Goal: Task Accomplishment & Management: Manage account settings

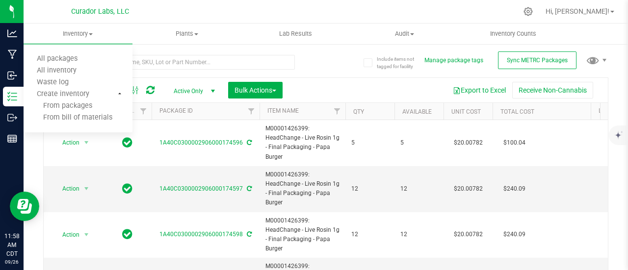
click at [362, 90] on div "Export to Excel Receive Non-Cannabis" at bounding box center [445, 90] width 310 height 17
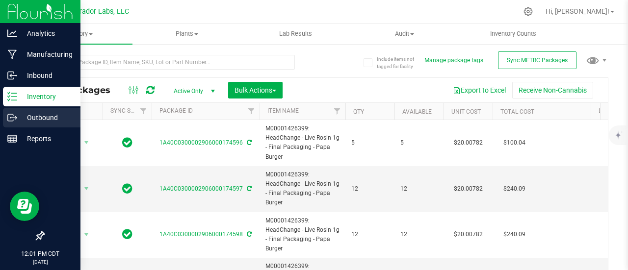
click at [14, 111] on div "Outbound" at bounding box center [41, 118] width 77 height 20
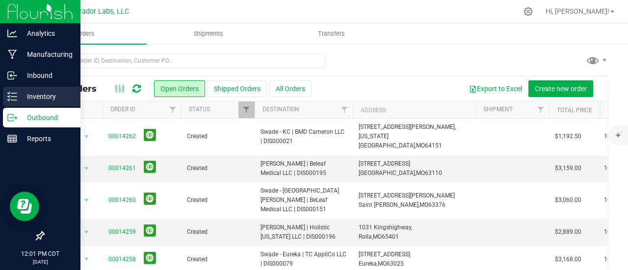
click at [22, 96] on p "Inventory" at bounding box center [46, 97] width 59 height 12
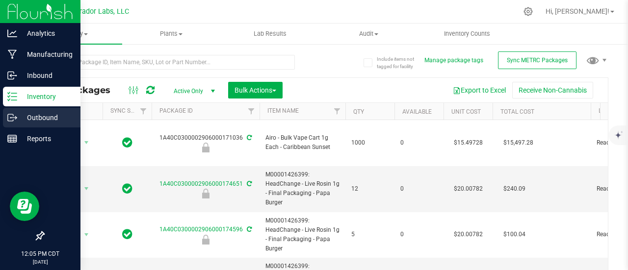
click at [30, 112] on p "Outbound" at bounding box center [46, 118] width 59 height 12
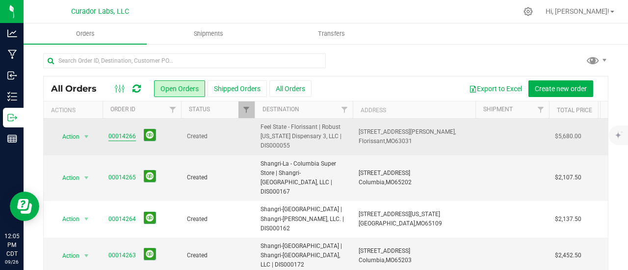
click at [125, 140] on link "00014266" at bounding box center [121, 136] width 27 height 9
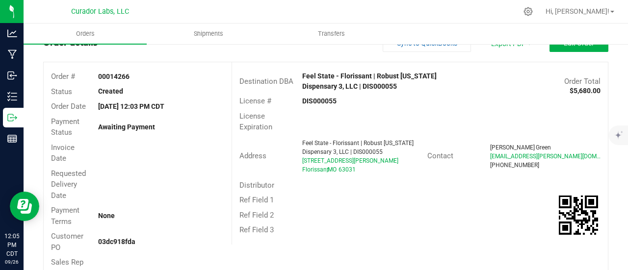
scroll to position [12, 0]
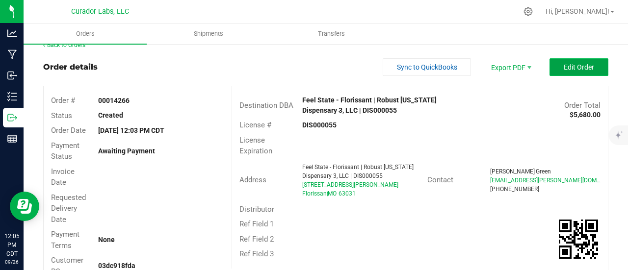
click at [573, 63] on span "Edit Order" at bounding box center [578, 67] width 30 height 8
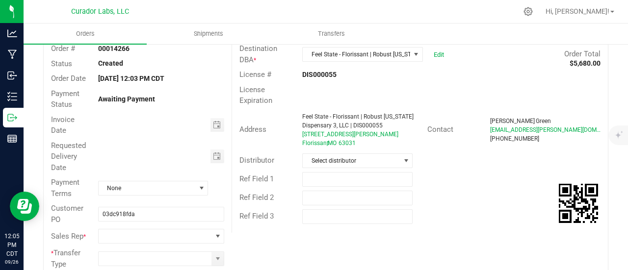
scroll to position [65, 0]
click at [345, 173] on input "text" at bounding box center [357, 179] width 110 height 15
type input "10% EDLP"
click at [179, 233] on span at bounding box center [155, 236] width 113 height 14
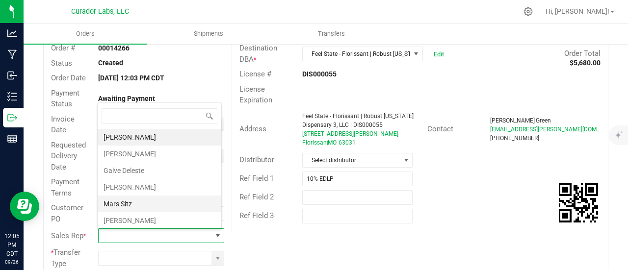
scroll to position [32, 0]
click at [144, 203] on li "[PERSON_NAME]" at bounding box center [160, 205] width 124 height 17
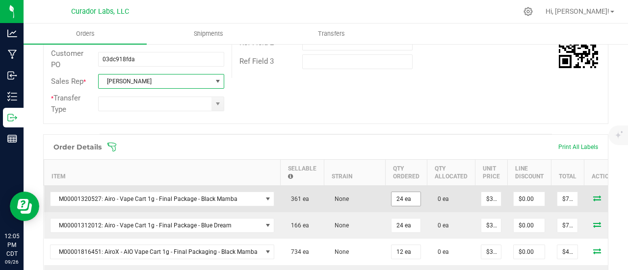
scroll to position [231, 0]
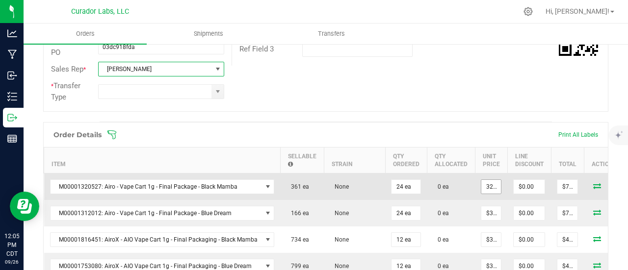
click at [487, 190] on input "32.5" at bounding box center [491, 187] width 20 height 14
click at [487, 190] on input "29.25" at bounding box center [491, 187] width 20 height 14
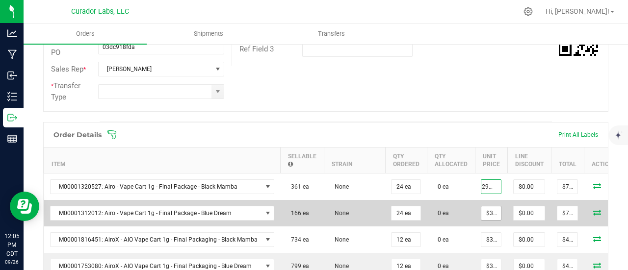
type input "$29.25000"
type input "$702.00"
click at [481, 212] on input "32.5" at bounding box center [491, 213] width 20 height 14
paste input "29.2"
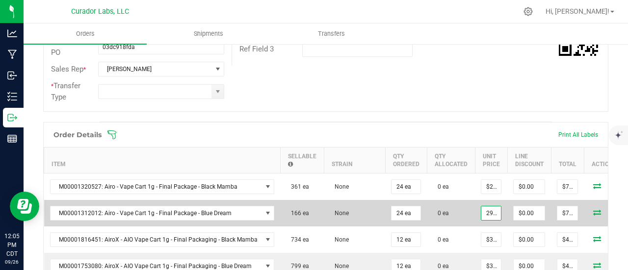
scroll to position [0, 4]
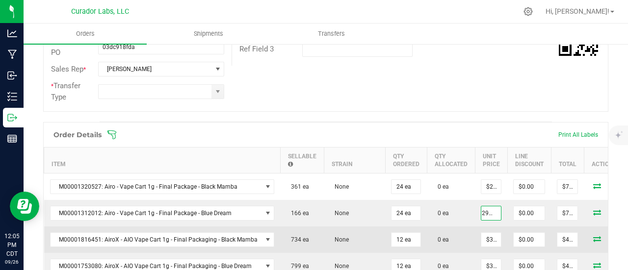
type input "$29.25000"
type input "$702.00"
click at [463, 231] on td "0 ea" at bounding box center [451, 240] width 48 height 26
click at [482, 239] on input "35" at bounding box center [491, 240] width 20 height 14
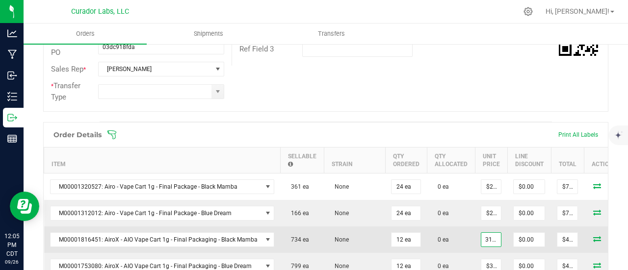
scroll to position [0, 4]
click at [482, 239] on input "31.50" at bounding box center [491, 240] width 20 height 14
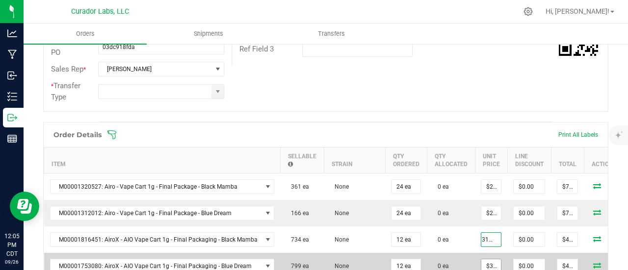
type input "$31.50000"
type input "$378.00"
click at [481, 264] on input "35" at bounding box center [491, 266] width 20 height 14
paste input "1."
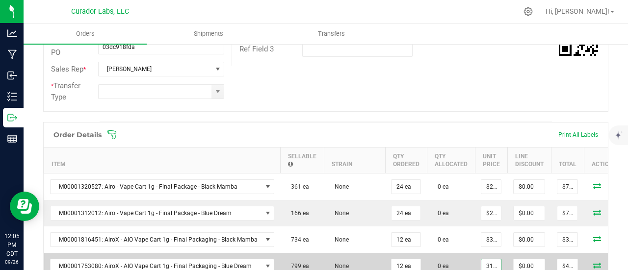
scroll to position [0, 1]
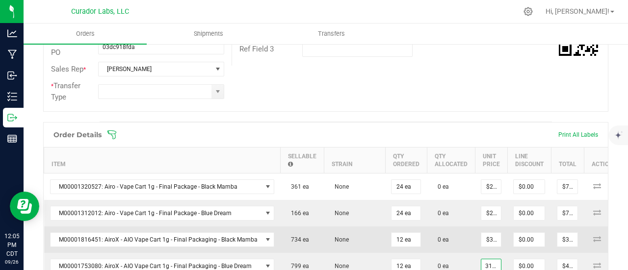
type input "$31.50000"
type input "$378.00"
click at [450, 237] on td "0 ea" at bounding box center [451, 240] width 48 height 26
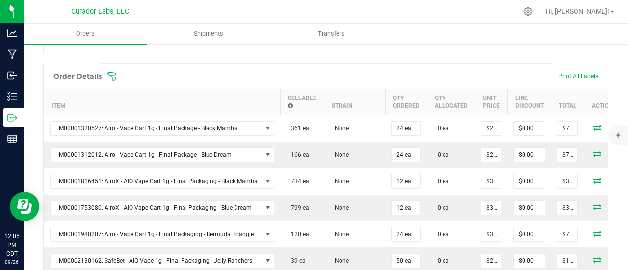
scroll to position [291, 0]
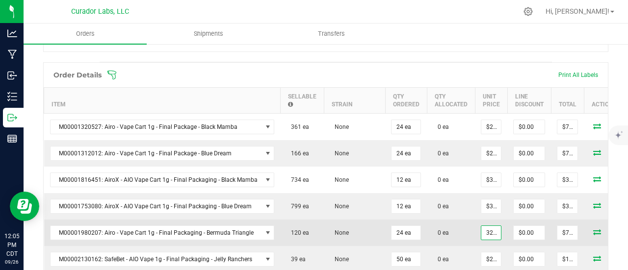
click at [483, 235] on input "32.5" at bounding box center [491, 233] width 20 height 14
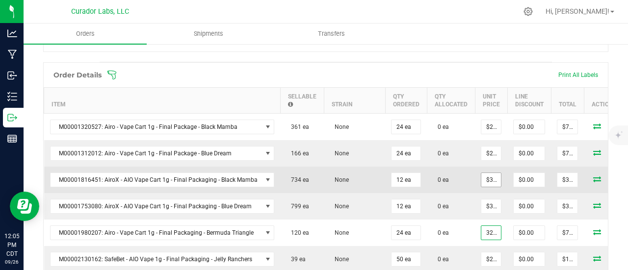
type input "$32.50000"
click at [485, 174] on input "31.5" at bounding box center [491, 180] width 20 height 14
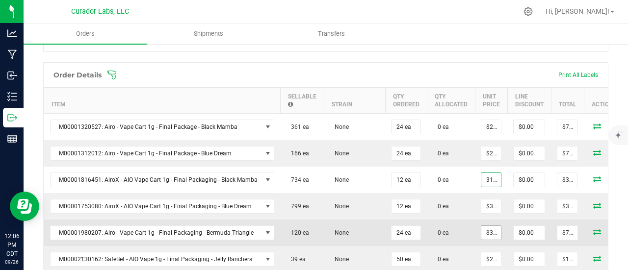
type input "$31.50000"
click at [487, 231] on input "32.5" at bounding box center [491, 233] width 20 height 14
paste input "1"
click at [487, 230] on input "31.5" at bounding box center [491, 233] width 20 height 14
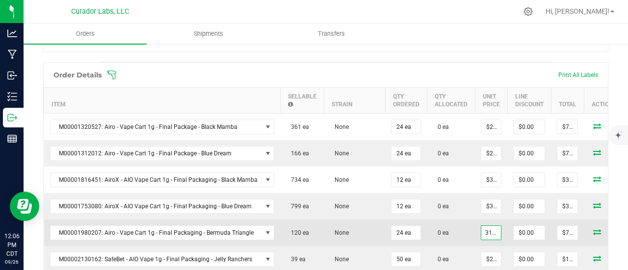
click at [487, 230] on input "31.5" at bounding box center [491, 233] width 20 height 14
click at [459, 226] on td "0 ea" at bounding box center [451, 233] width 48 height 26
type input "$29.25000"
type input "$702.00"
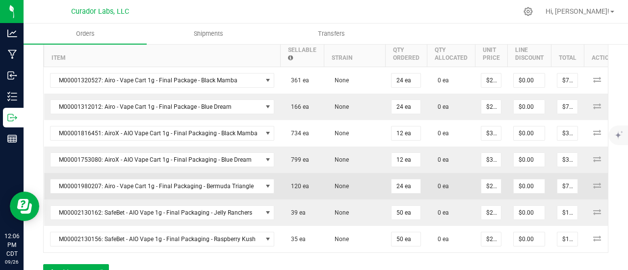
scroll to position [338, 0]
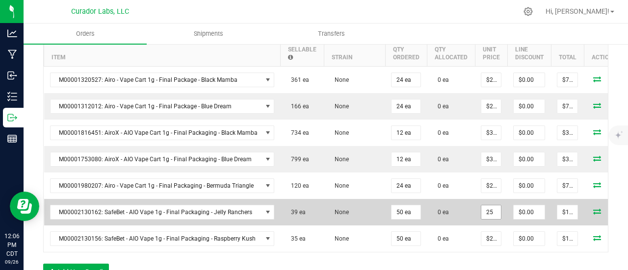
click at [482, 213] on input "25" at bounding box center [491, 212] width 20 height 14
click at [482, 213] on input "22.50" at bounding box center [491, 212] width 20 height 14
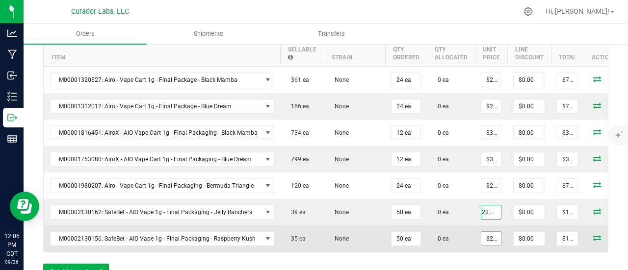
type input "$22.50000"
type input "$1,125.00"
click at [483, 232] on input "25" at bounding box center [491, 239] width 20 height 14
paste input "2."
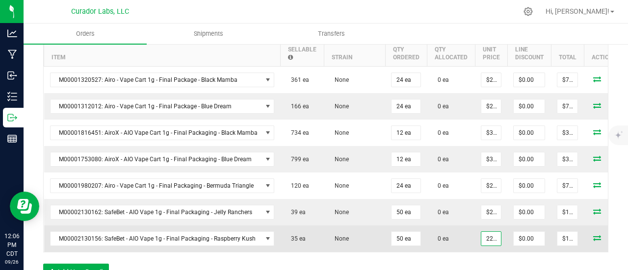
scroll to position [0, 1]
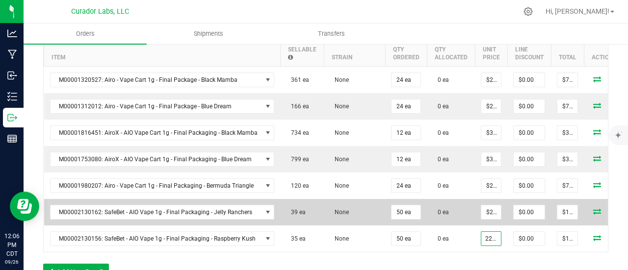
type input "$22.50000"
type input "$1,125.00"
click at [439, 216] on td "0 ea" at bounding box center [451, 212] width 48 height 26
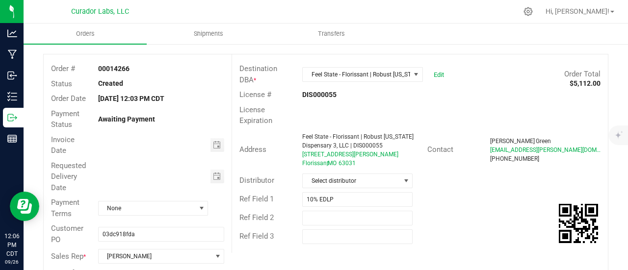
scroll to position [0, 0]
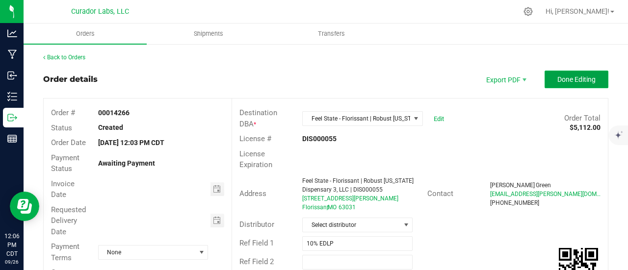
click at [557, 78] on span "Done Editing" at bounding box center [576, 80] width 38 height 8
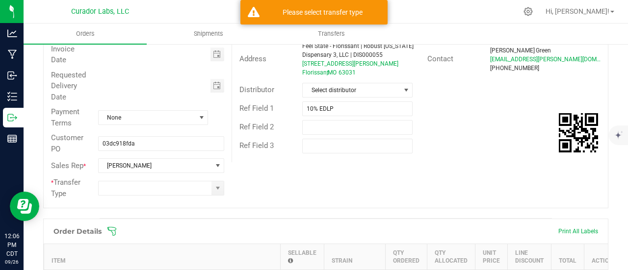
scroll to position [178, 0]
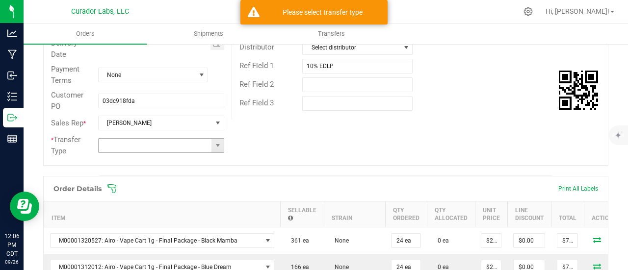
click at [213, 140] on span at bounding box center [217, 146] width 12 height 14
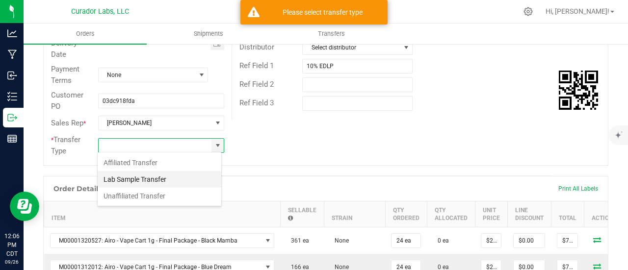
scroll to position [14, 124]
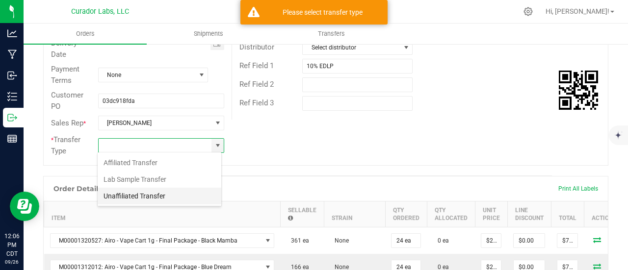
click at [167, 188] on li "Unaffiliated Transfer" at bounding box center [160, 196] width 124 height 17
type input "Unaffiliated Transfer"
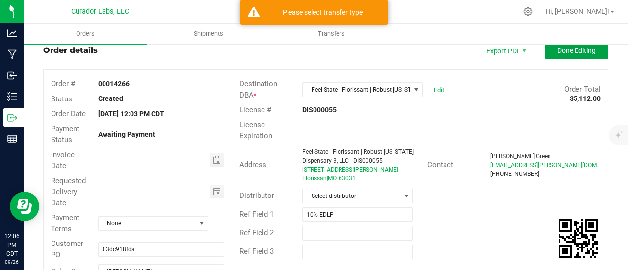
click at [568, 51] on span "Done Editing" at bounding box center [576, 51] width 38 height 8
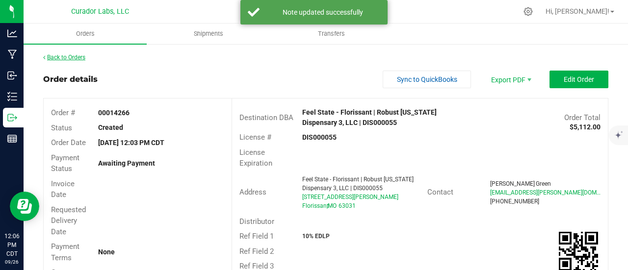
click at [72, 56] on link "Back to Orders" at bounding box center [64, 57] width 42 height 7
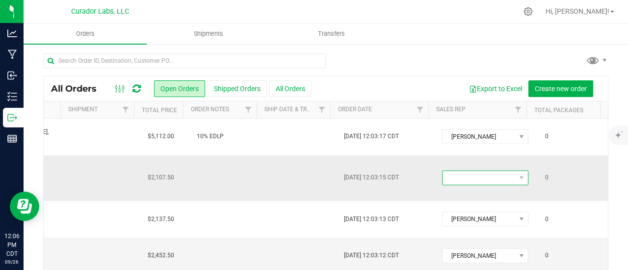
click at [450, 173] on span at bounding box center [478, 178] width 73 height 14
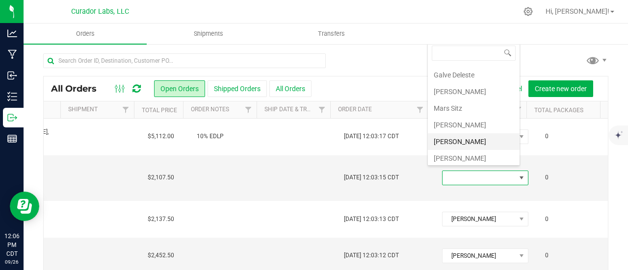
click at [453, 139] on li "[PERSON_NAME]" at bounding box center [474, 141] width 92 height 17
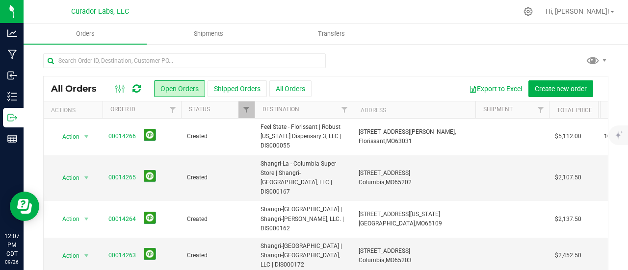
click at [135, 85] on icon at bounding box center [136, 89] width 8 height 10
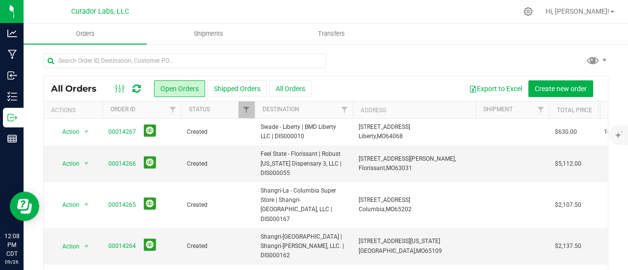
click at [136, 90] on icon at bounding box center [136, 89] width 8 height 10
click at [134, 88] on icon at bounding box center [136, 89] width 8 height 10
click at [138, 87] on icon at bounding box center [136, 89] width 8 height 10
click at [138, 88] on icon at bounding box center [136, 89] width 8 height 10
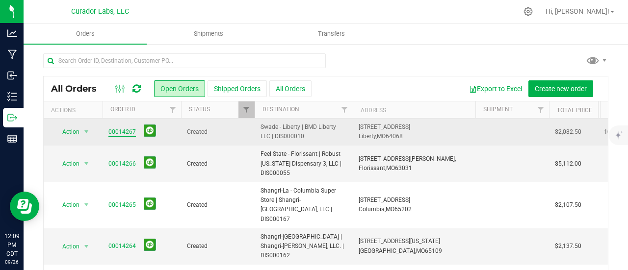
click at [130, 132] on link "00014267" at bounding box center [121, 132] width 27 height 9
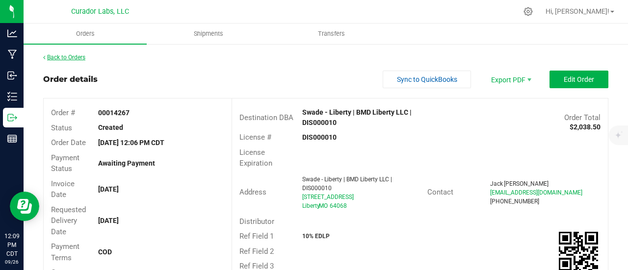
click at [75, 54] on link "Back to Orders" at bounding box center [64, 57] width 42 height 7
